Goal: Information Seeking & Learning: Learn about a topic

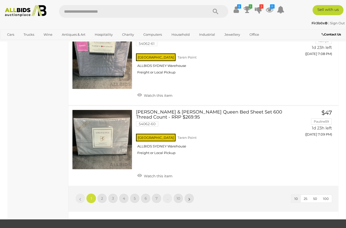
click at [101, 193] on link "2" at bounding box center [102, 198] width 10 height 10
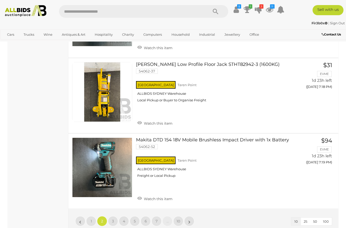
click at [112, 219] on span "3" at bounding box center [113, 221] width 2 height 5
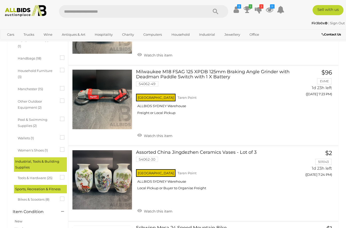
scroll to position [290, 0]
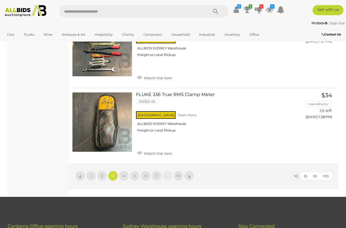
click at [124, 173] on span "4" at bounding box center [124, 175] width 2 height 5
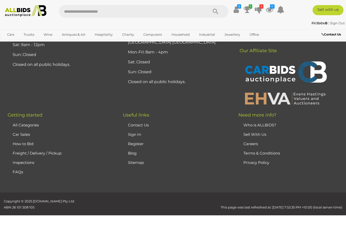
scroll to position [77, 0]
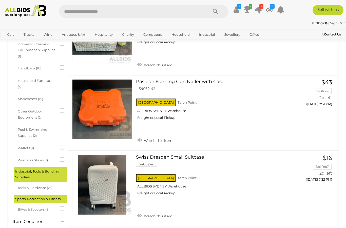
scroll to position [276, 0]
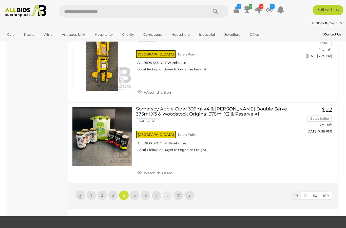
click at [135, 193] on span "5" at bounding box center [135, 195] width 2 height 5
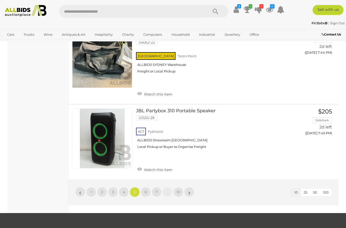
scroll to position [722, 0]
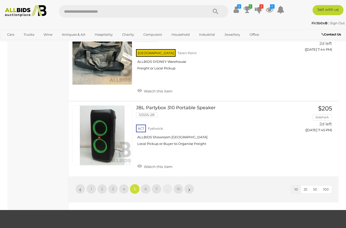
click at [146, 187] on span "6" at bounding box center [146, 189] width 2 height 5
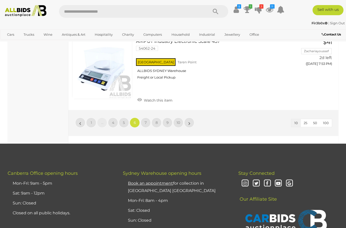
scroll to position [791, 0]
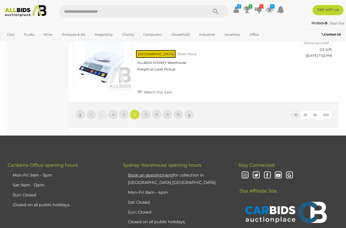
click at [143, 109] on link "7" at bounding box center [146, 114] width 10 height 10
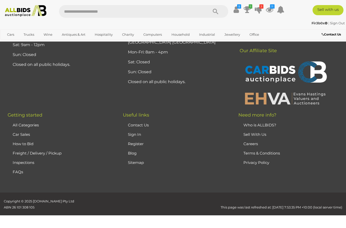
scroll to position [77, 0]
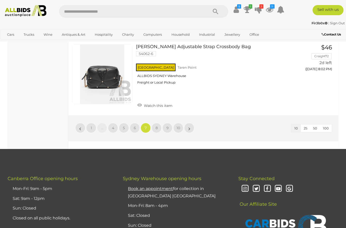
click at [154, 123] on link "8" at bounding box center [156, 128] width 10 height 10
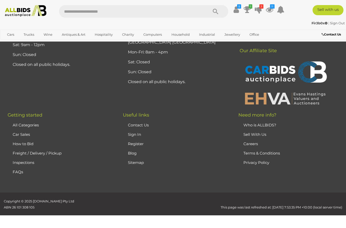
scroll to position [77, 0]
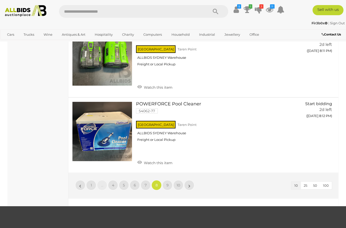
click at [171, 181] on link "9" at bounding box center [167, 185] width 10 height 10
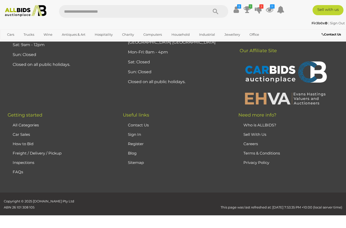
scroll to position [77, 0]
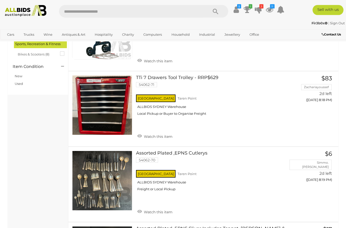
scroll to position [435, 0]
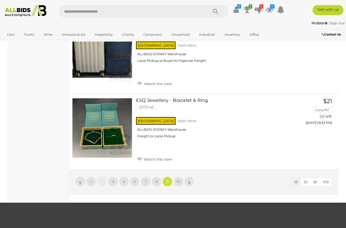
click at [177, 179] on span "10" at bounding box center [178, 181] width 4 height 5
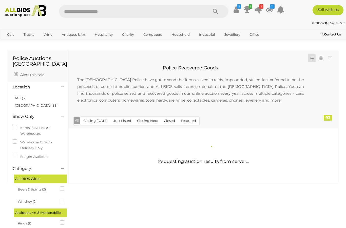
scroll to position [1, 0]
